Goal: Information Seeking & Learning: Learn about a topic

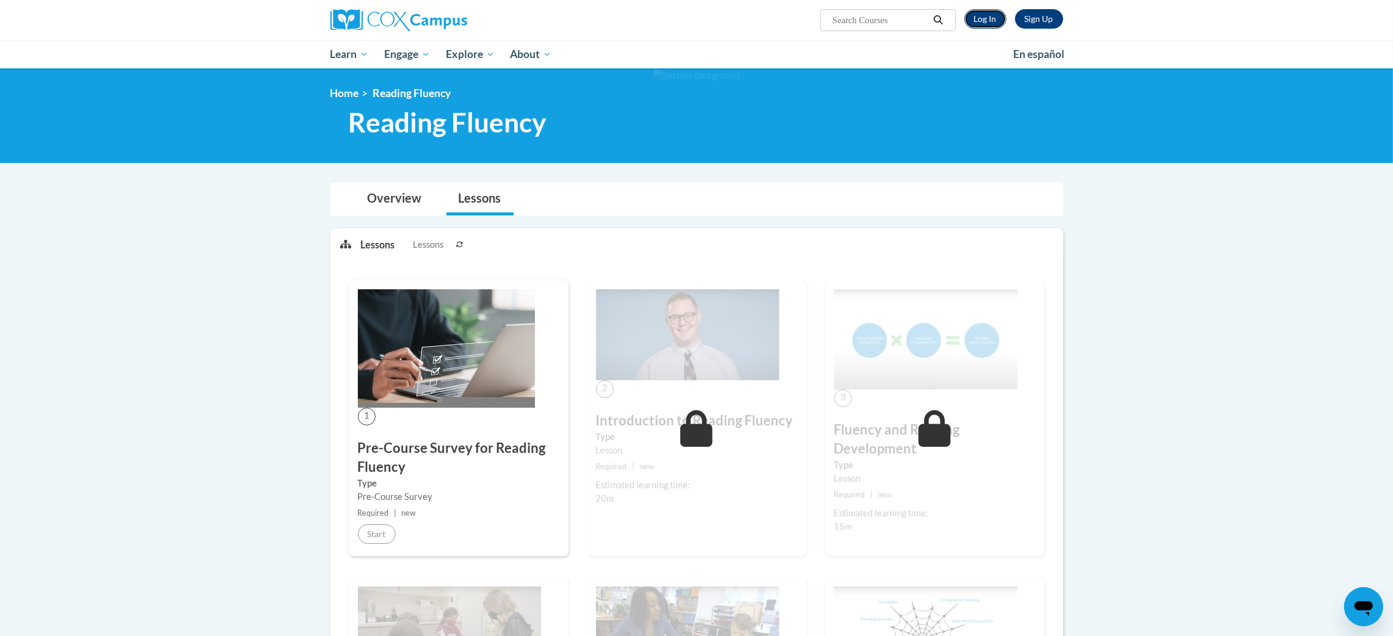
click at [991, 18] on link "Log In" at bounding box center [985, 19] width 42 height 20
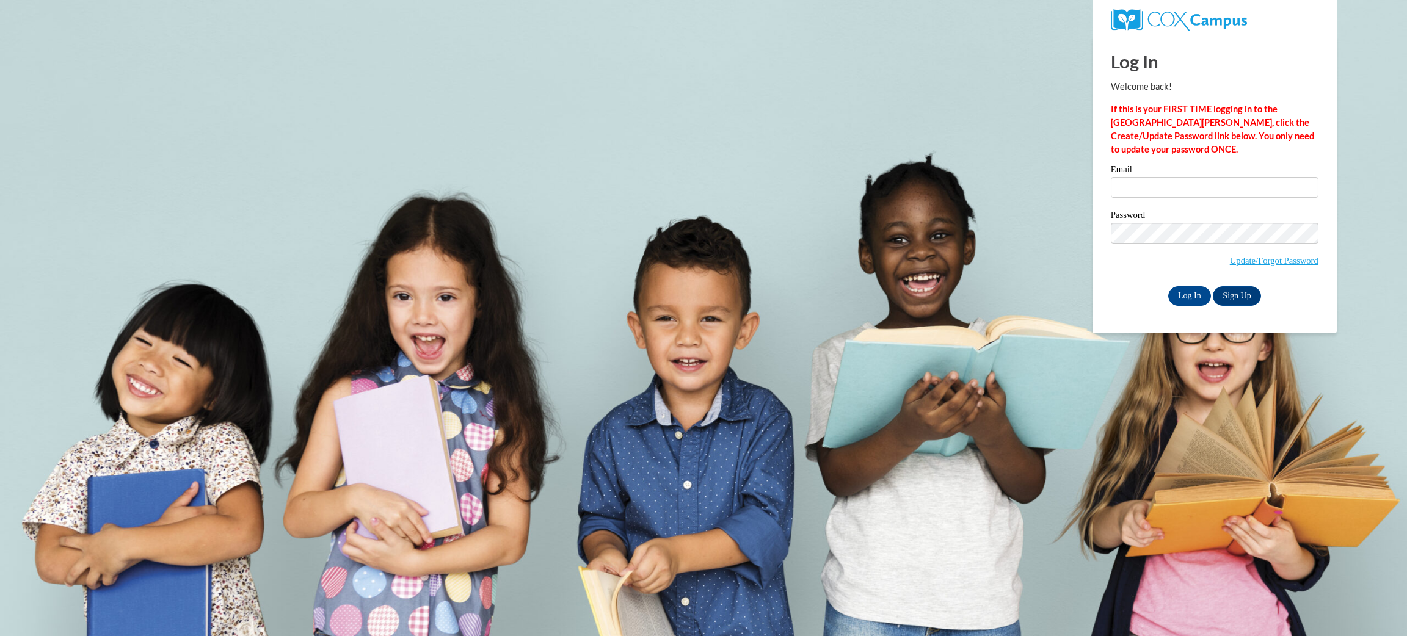
drag, startPoint x: 1211, startPoint y: 203, endPoint x: 1214, endPoint y: 187, distance: 16.3
click at [1211, 202] on div "Email" at bounding box center [1215, 186] width 208 height 42
click at [1214, 187] on input "Email" at bounding box center [1215, 187] width 208 height 21
type input "fordra@wauwatosa.k12.wi.us"
click at [1168, 286] on input "Log In" at bounding box center [1189, 296] width 43 height 20
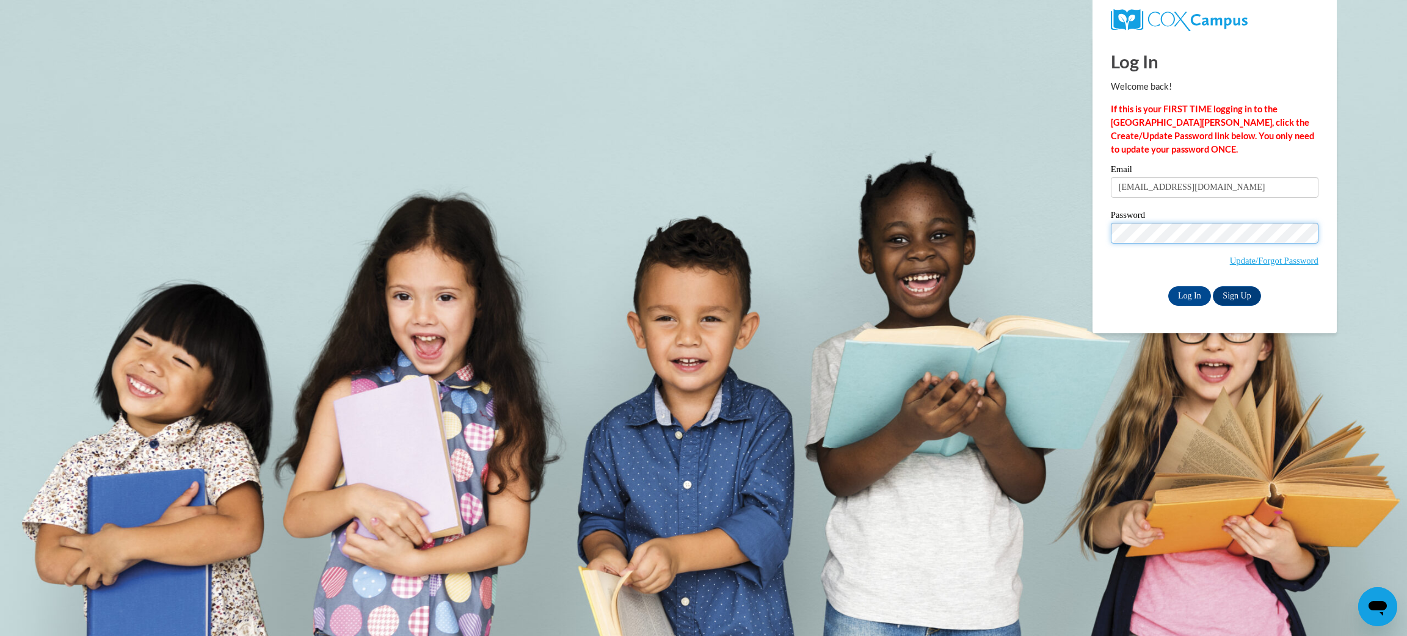
click at [1168, 286] on input "Log In" at bounding box center [1189, 296] width 43 height 20
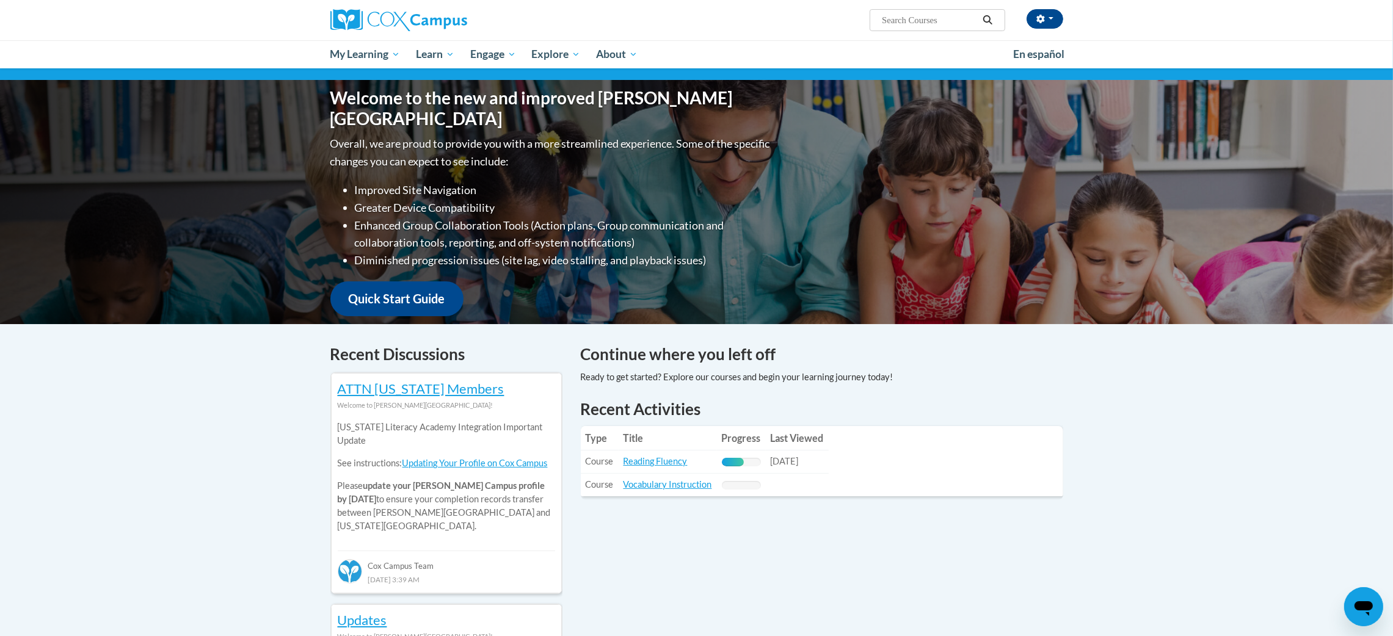
scroll to position [105, 0]
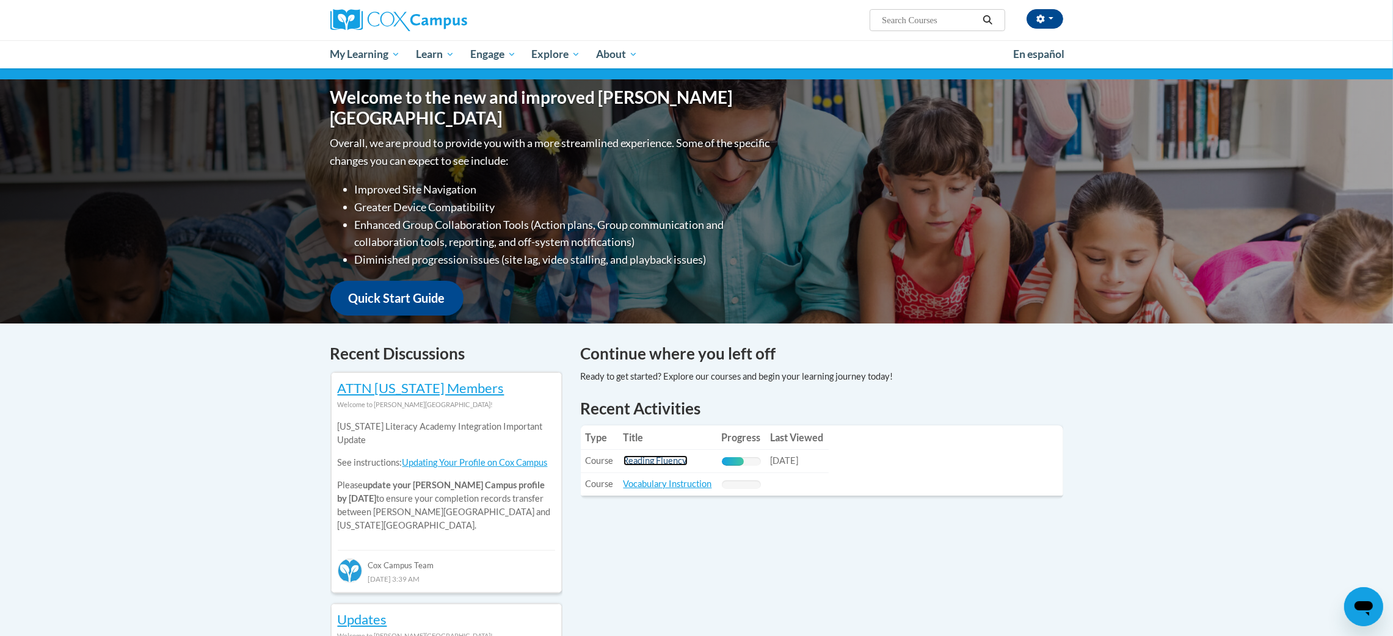
click at [647, 457] on link "Reading Fluency" at bounding box center [656, 461] width 64 height 10
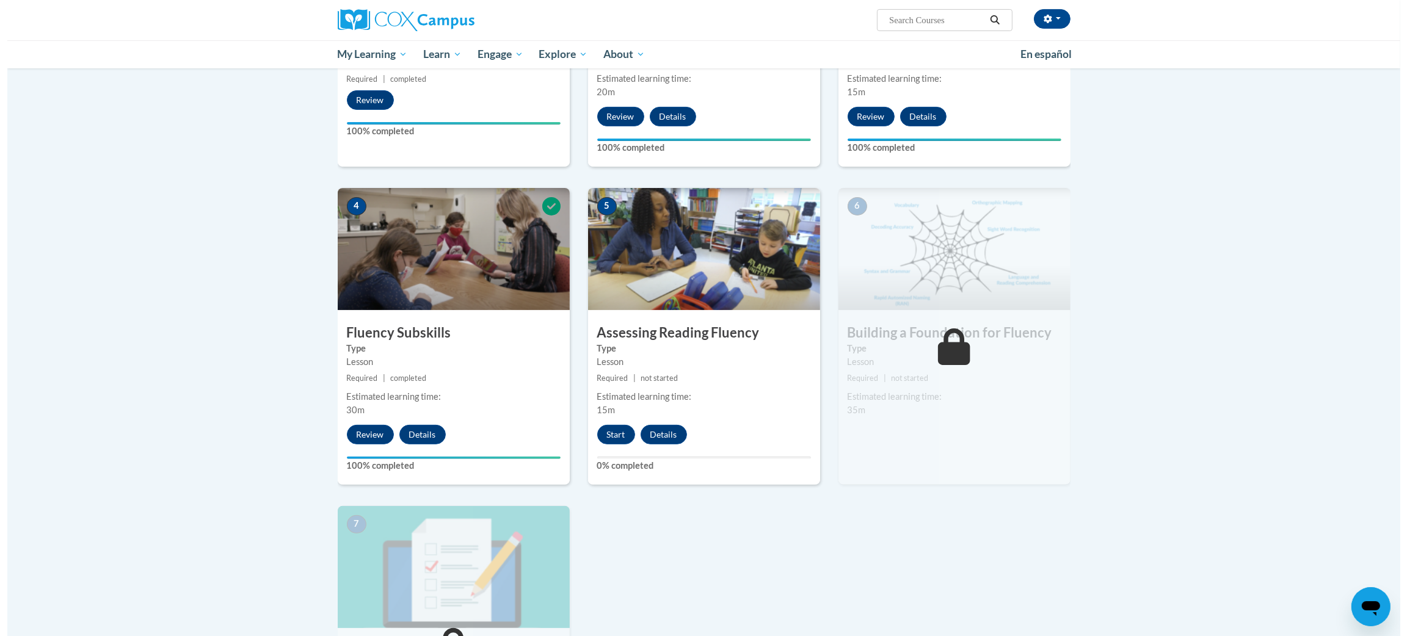
scroll to position [466, 0]
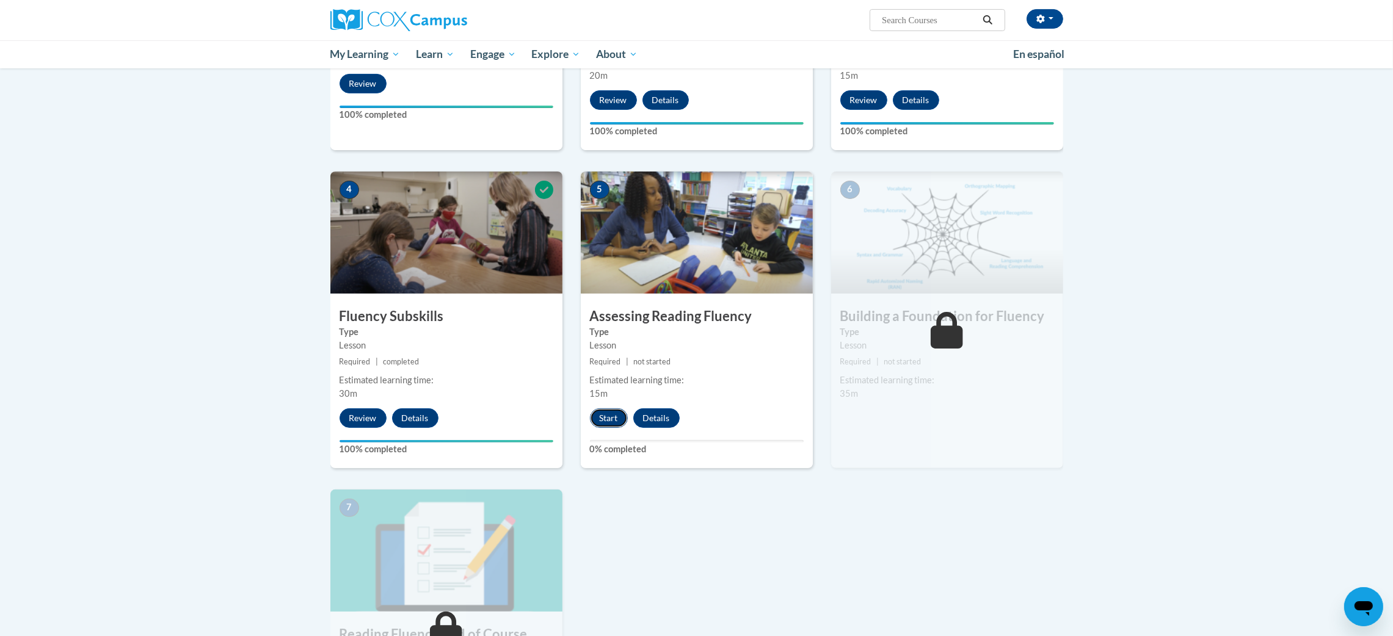
click at [607, 418] on button "Start" at bounding box center [609, 419] width 38 height 20
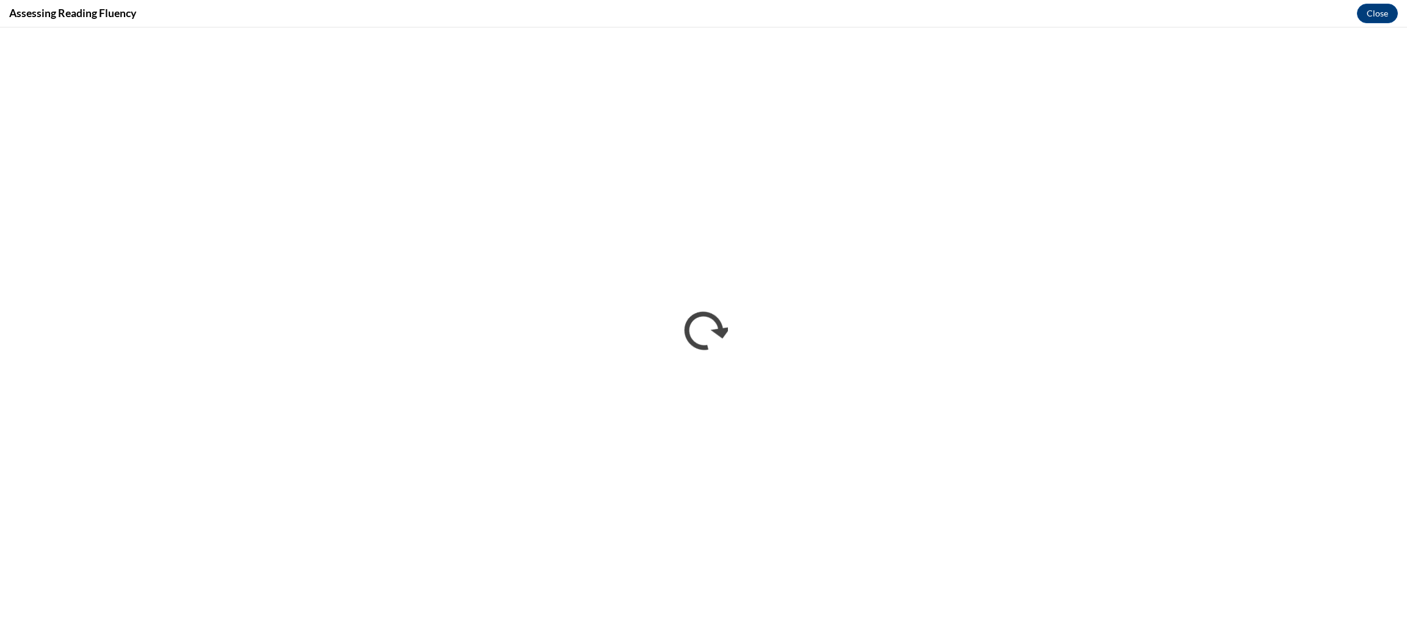
scroll to position [0, 0]
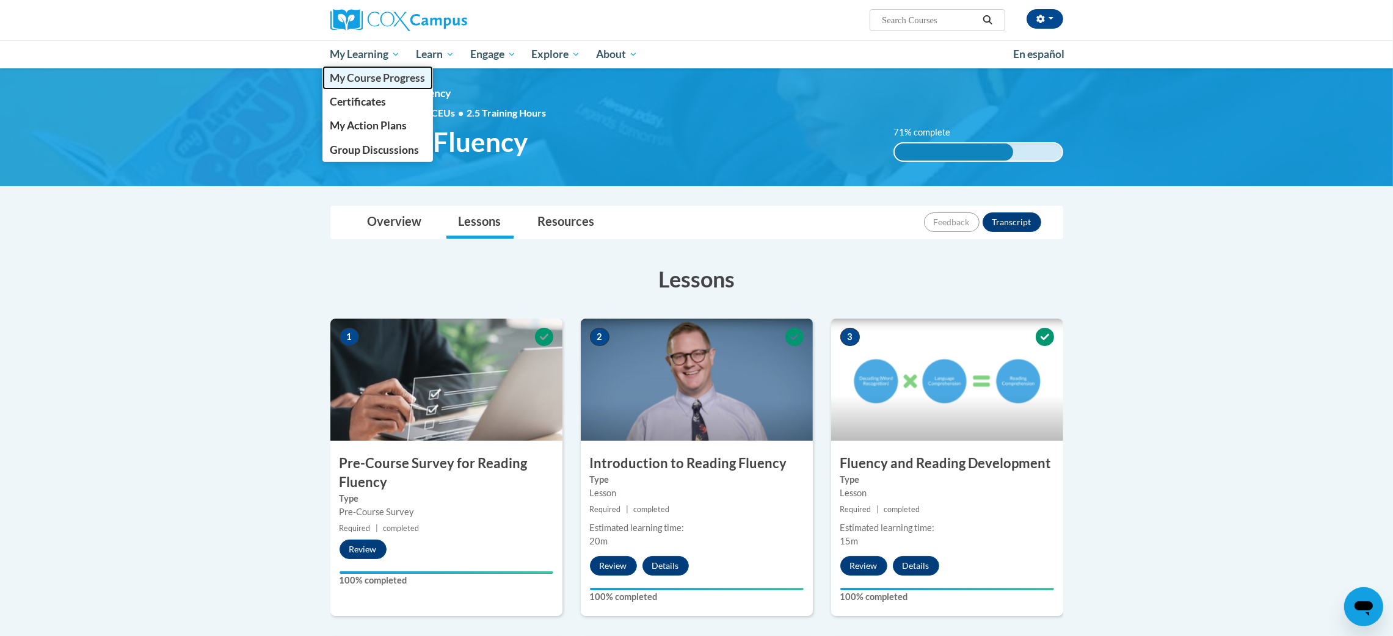
click at [393, 82] on span "My Course Progress" at bounding box center [377, 77] width 95 height 13
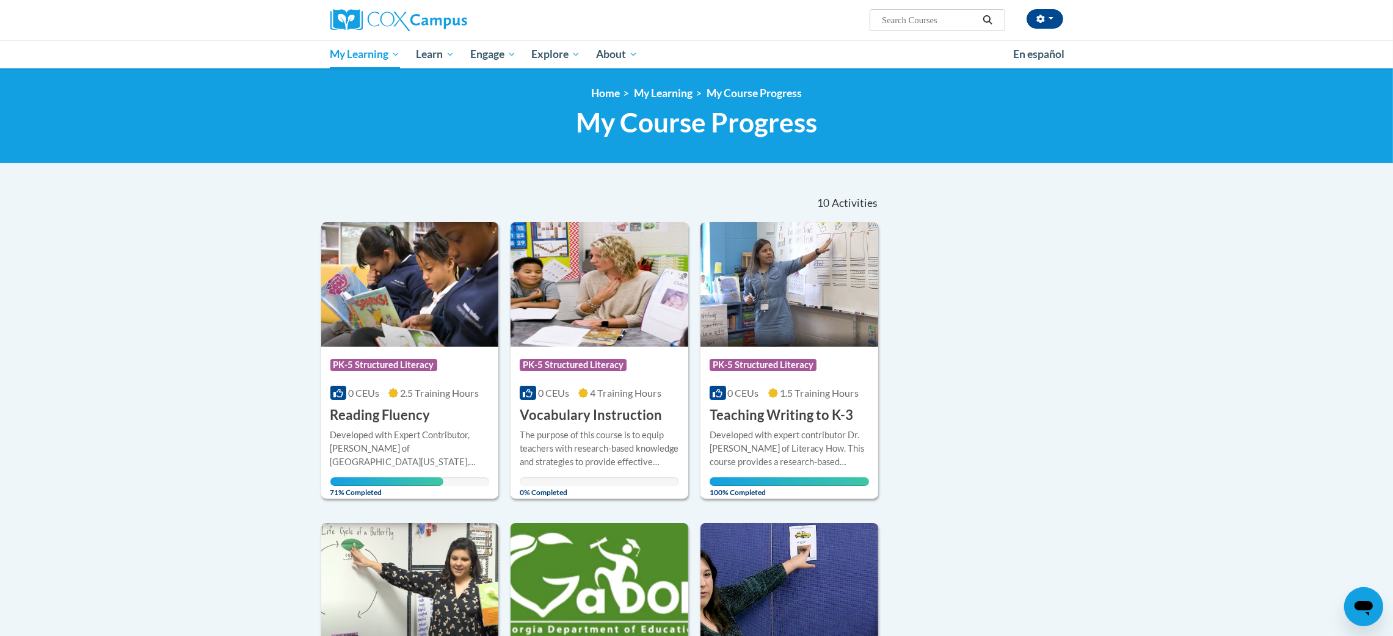
click at [947, 20] on input "Search..." at bounding box center [930, 20] width 98 height 15
type input "r"
type input "READ+"
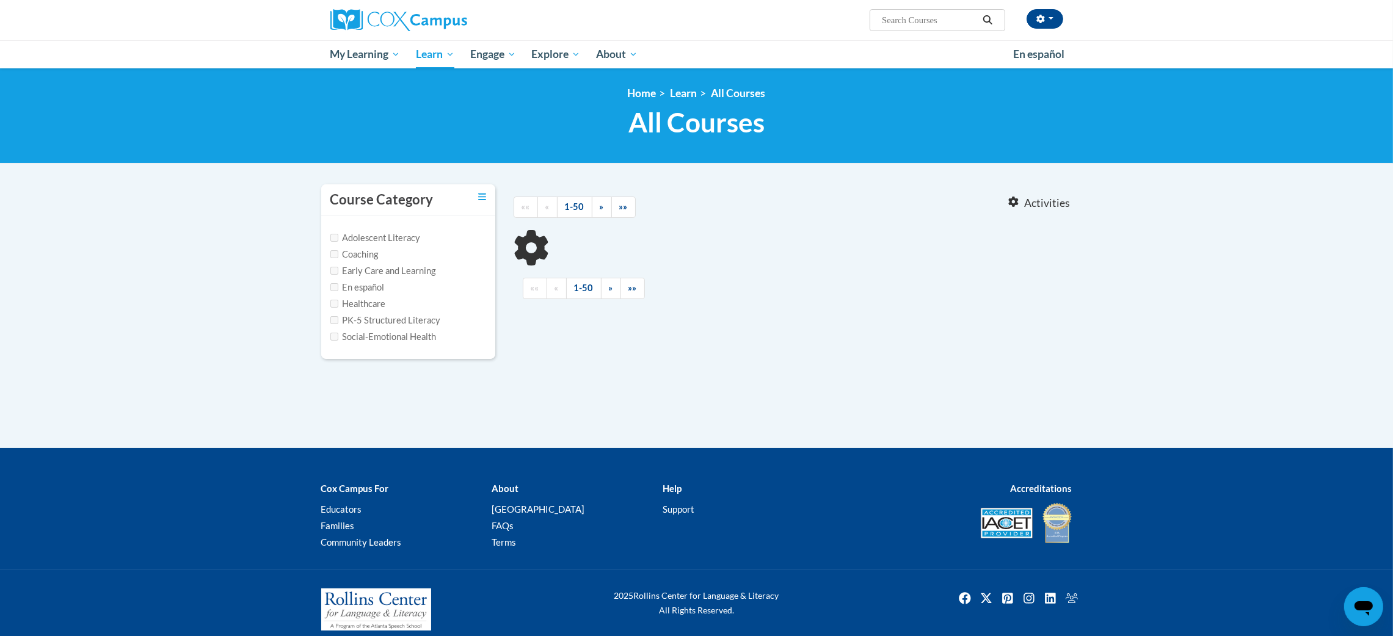
type input "READ"
